Goal: Information Seeking & Learning: Learn about a topic

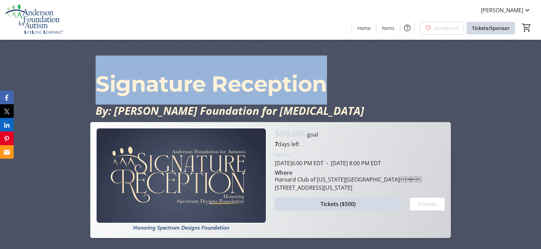
drag, startPoint x: 97, startPoint y: 77, endPoint x: 321, endPoint y: 84, distance: 223.6
click at [321, 84] on span "Signature Reception" at bounding box center [211, 84] width 231 height 27
copy span "Signature Reception"
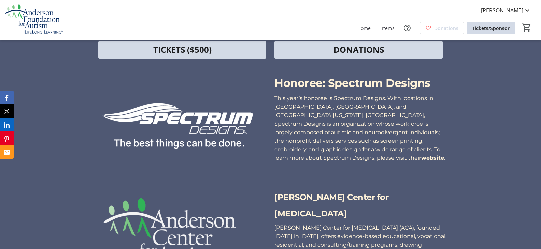
scroll to position [265, 0]
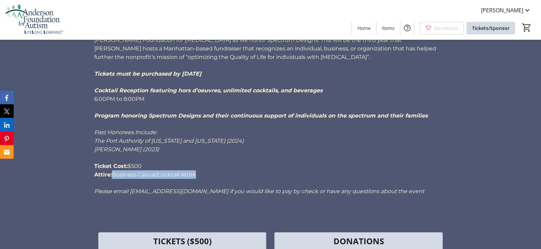
drag, startPoint x: 199, startPoint y: 177, endPoint x: 115, endPoint y: 174, distance: 83.6
click at [115, 174] on p "Attire: Business Casual/Cocktail Attire" at bounding box center [270, 175] width 352 height 9
copy span "Business Casual/Cocktail Attire"
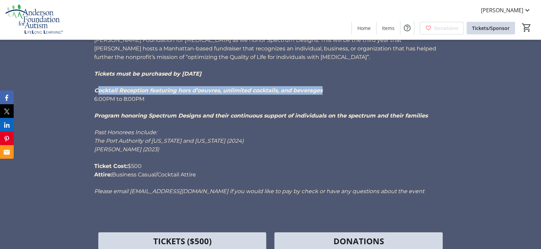
drag, startPoint x: 98, startPoint y: 88, endPoint x: 244, endPoint y: 89, distance: 145.4
click at [323, 93] on p "Cocktail Reception featuring hors d’oeuvres, unlimited cocktails, and beverages" at bounding box center [270, 90] width 352 height 9
drag, startPoint x: 96, startPoint y: 90, endPoint x: 323, endPoint y: 92, distance: 226.9
click at [323, 92] on p "Cocktail Reception featuring hors d’oeuvres, unlimited cocktails, and beverages" at bounding box center [270, 90] width 352 height 9
copy em "Cocktail Reception featuring hors d’oeuvres, unlimited cocktails, and beverages"
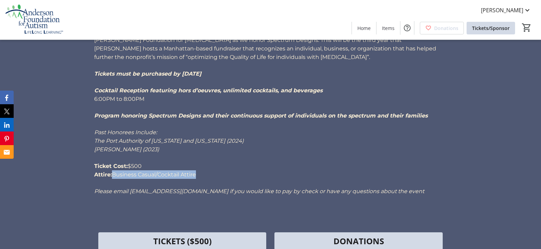
drag, startPoint x: 114, startPoint y: 174, endPoint x: 205, endPoint y: 176, distance: 91.5
click at [205, 176] on p "Attire: Business Casual/Cocktail Attire" at bounding box center [270, 175] width 352 height 9
copy span "Business Casual/Cocktail Attire"
